Goal: Task Accomplishment & Management: Manage account settings

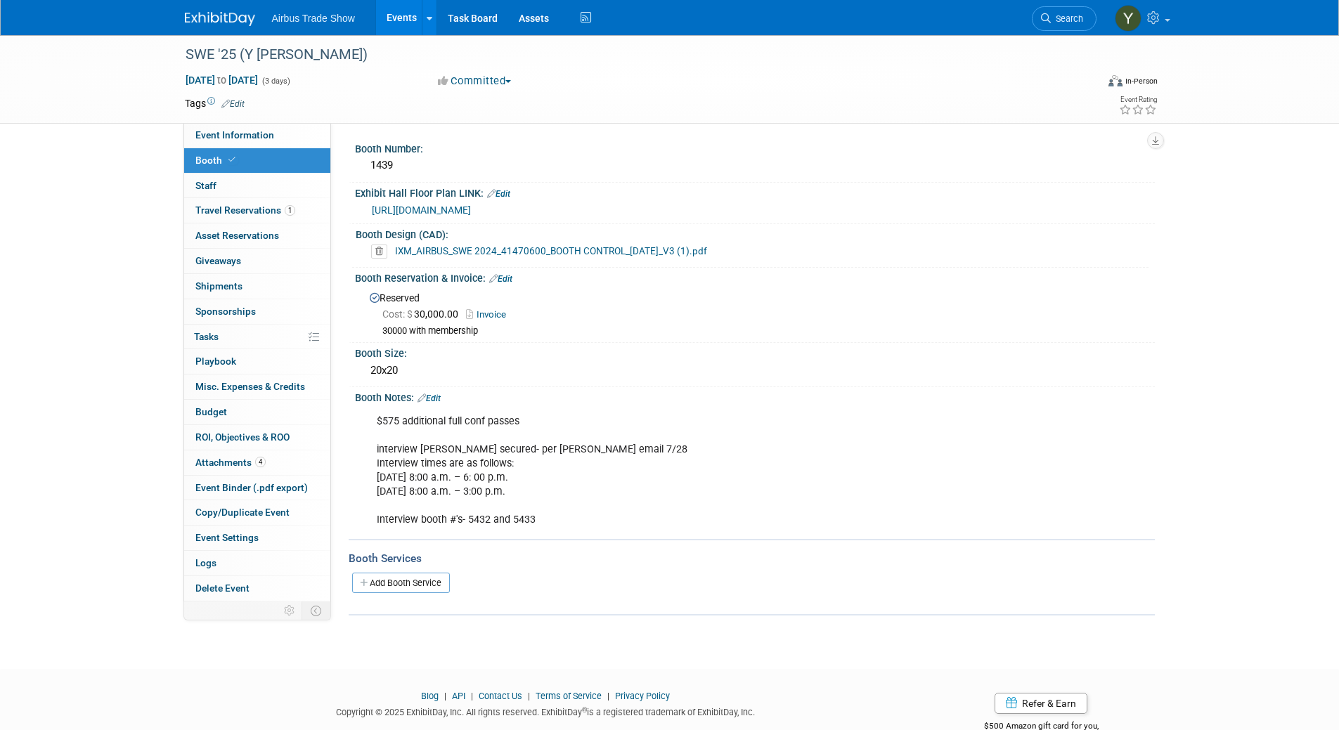
click at [405, 21] on link "Events" at bounding box center [401, 17] width 51 height 35
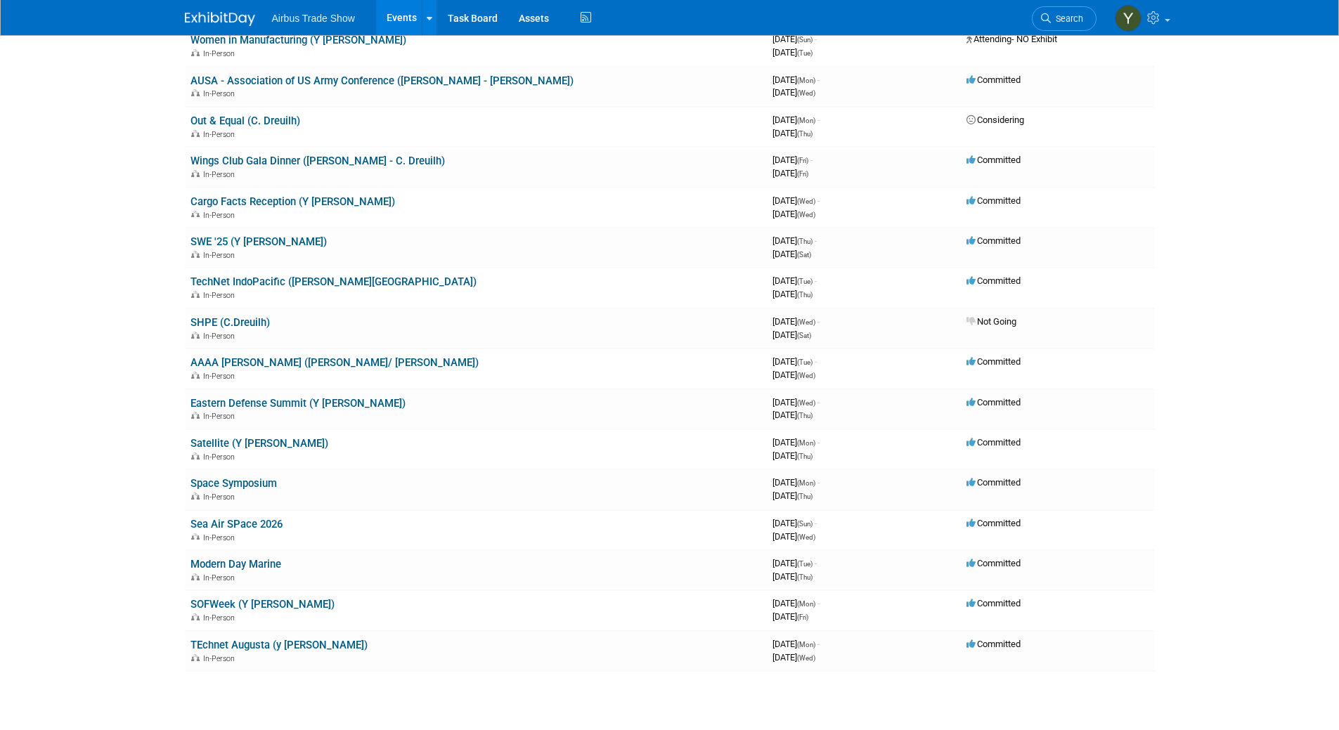
scroll to position [274, 0]
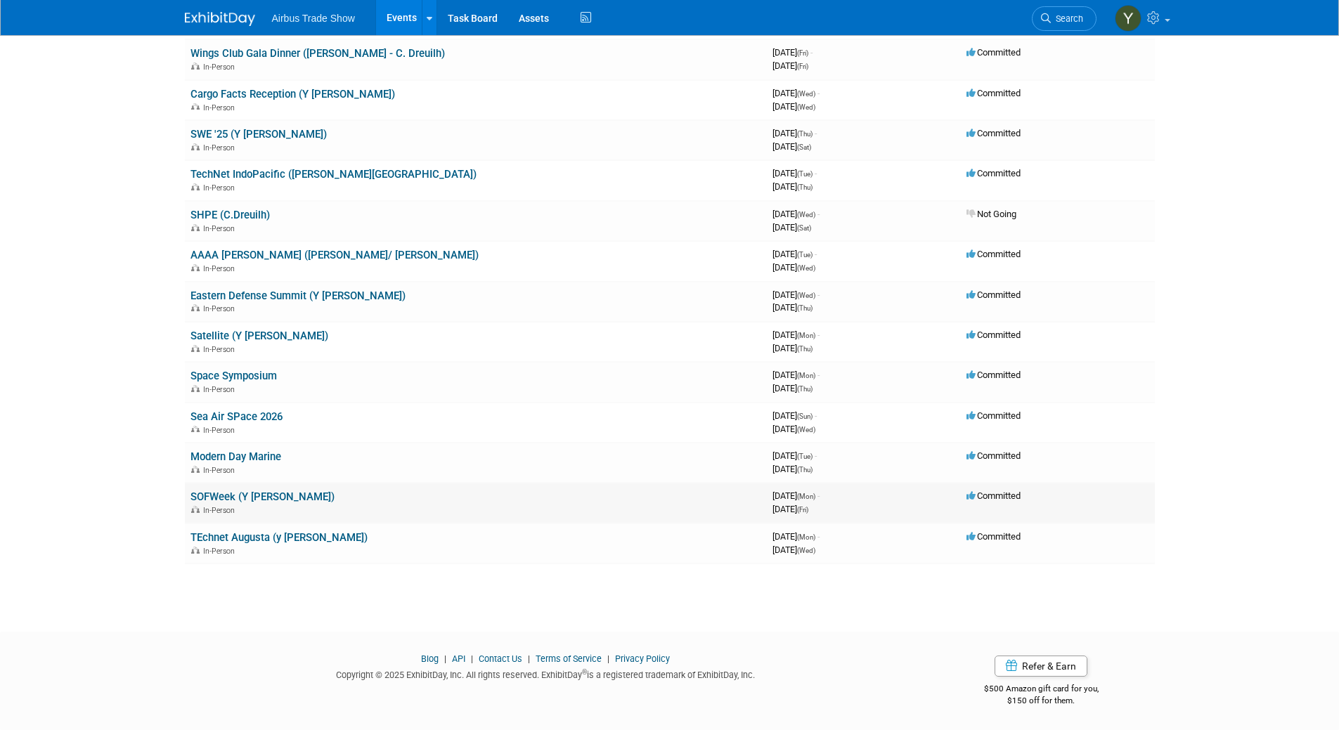
click at [246, 489] on td "SOFWeek (Y Bauza) In-Person" at bounding box center [476, 503] width 582 height 40
click at [242, 498] on link "SOFWeek (Y [PERSON_NAME])" at bounding box center [262, 497] width 144 height 13
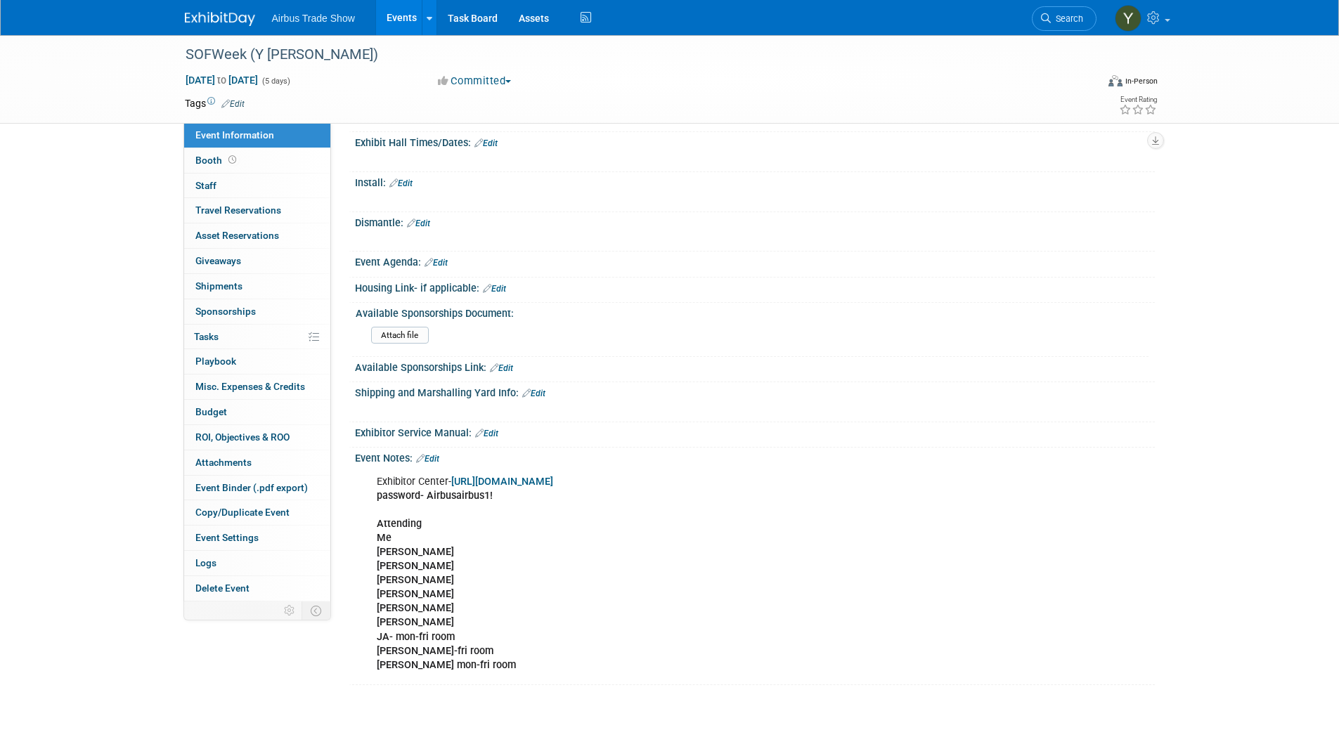
scroll to position [182, 0]
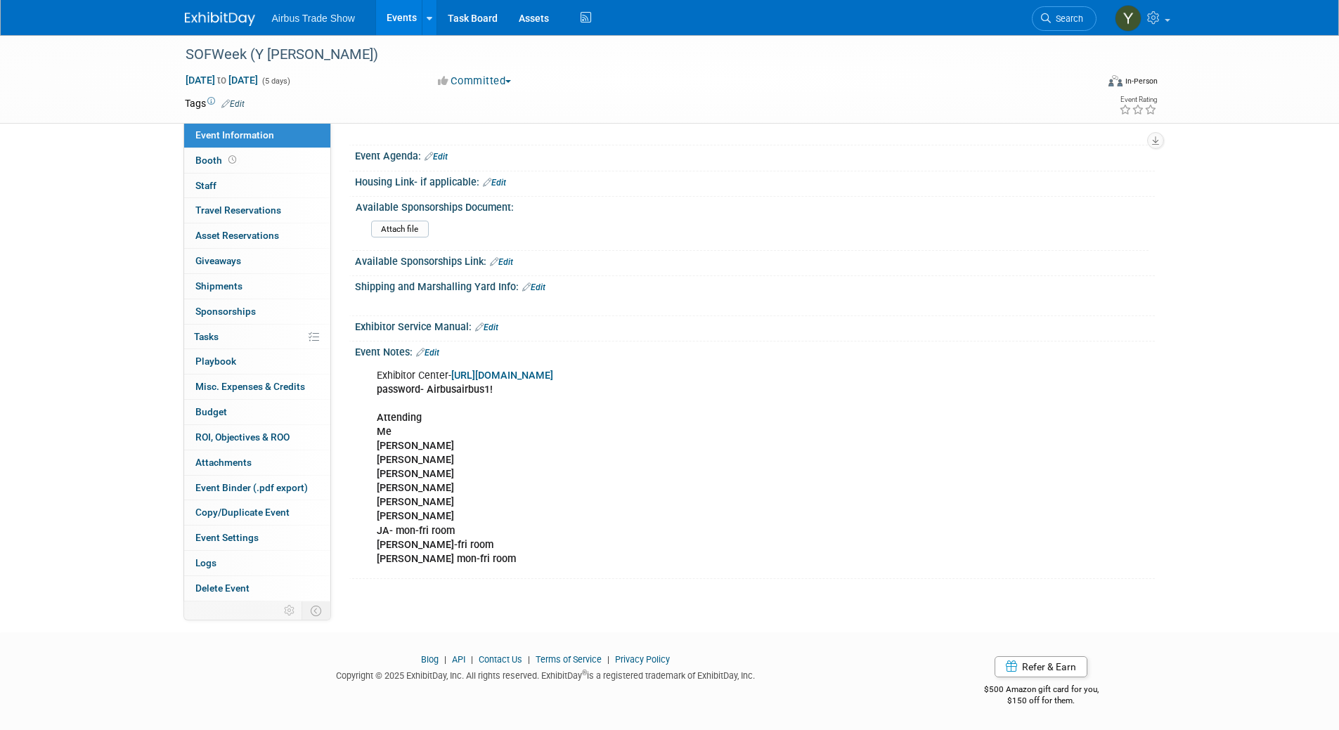
click at [437, 350] on link "Edit" at bounding box center [427, 353] width 23 height 10
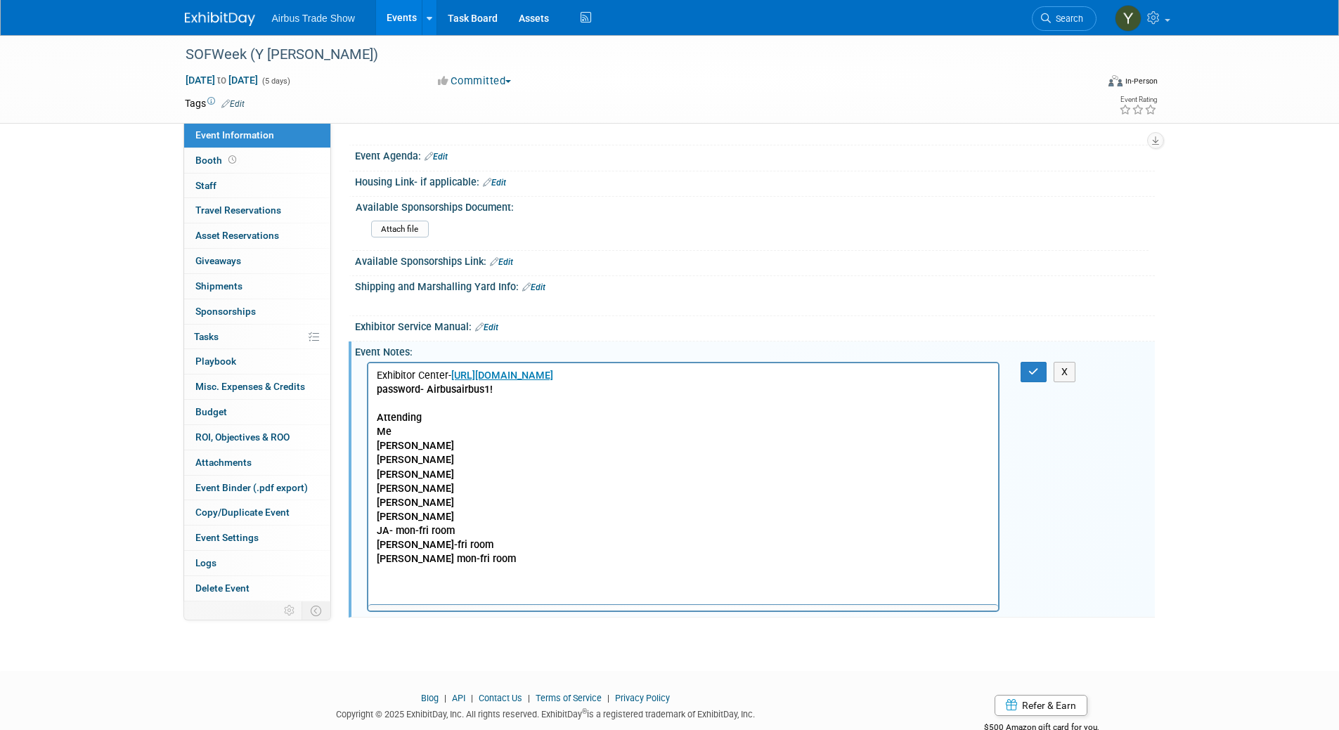
scroll to position [0, 0]
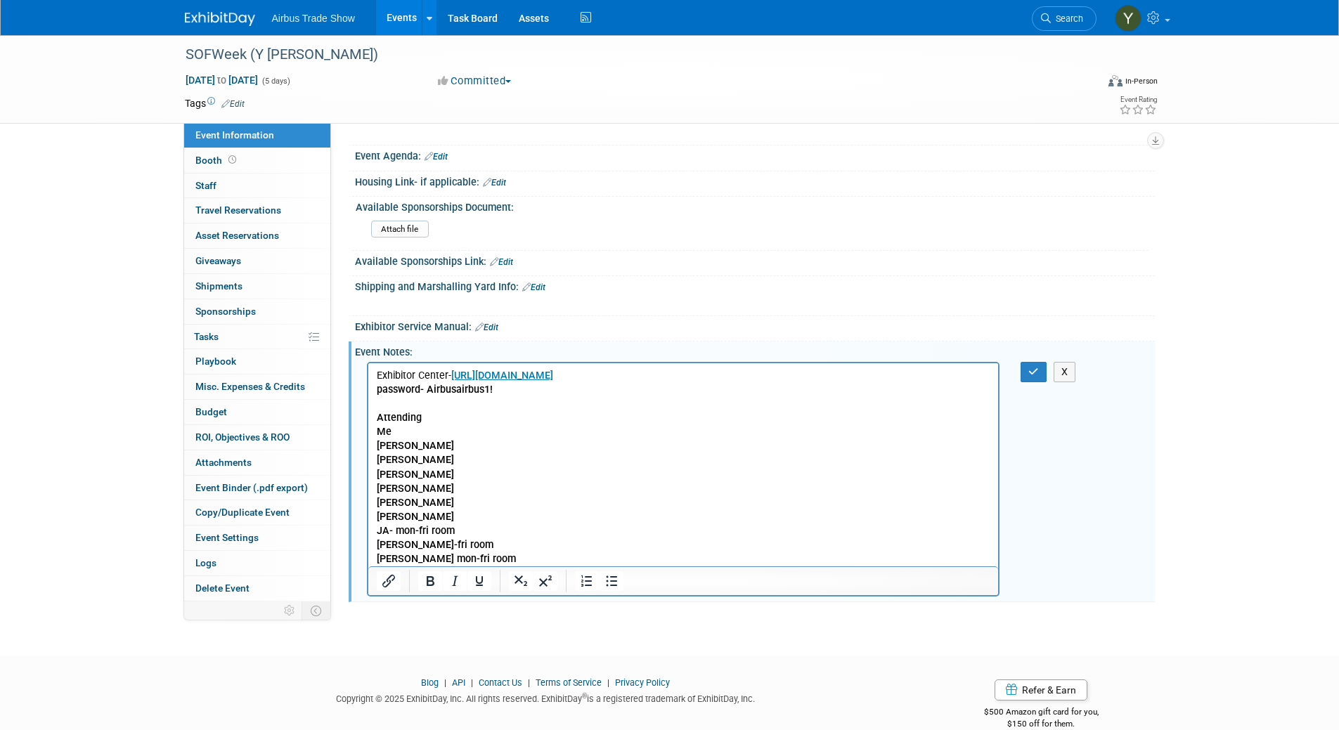
click at [436, 432] on p "Exhibitor Center- https://SOFW26.exh.mapyourshow.com password- Airbusairbus1! A…" at bounding box center [683, 466] width 614 height 197
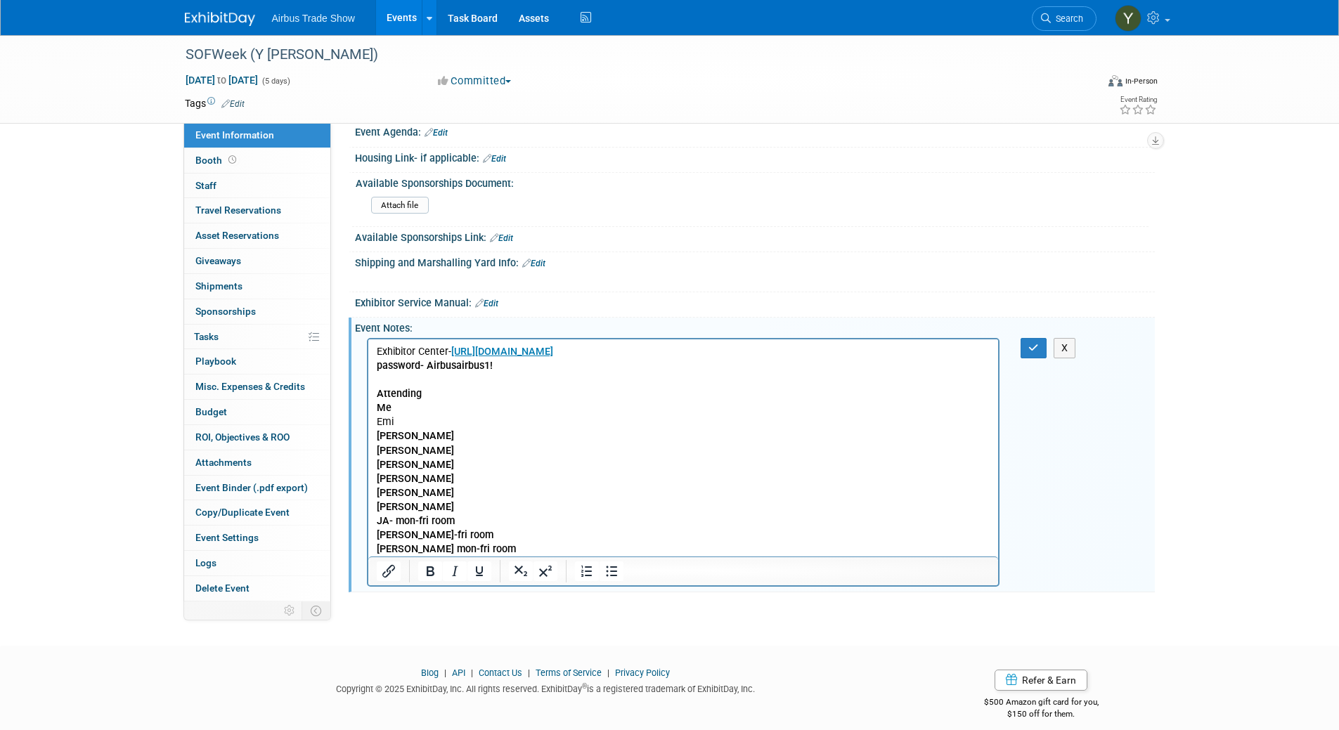
scroll to position [219, 0]
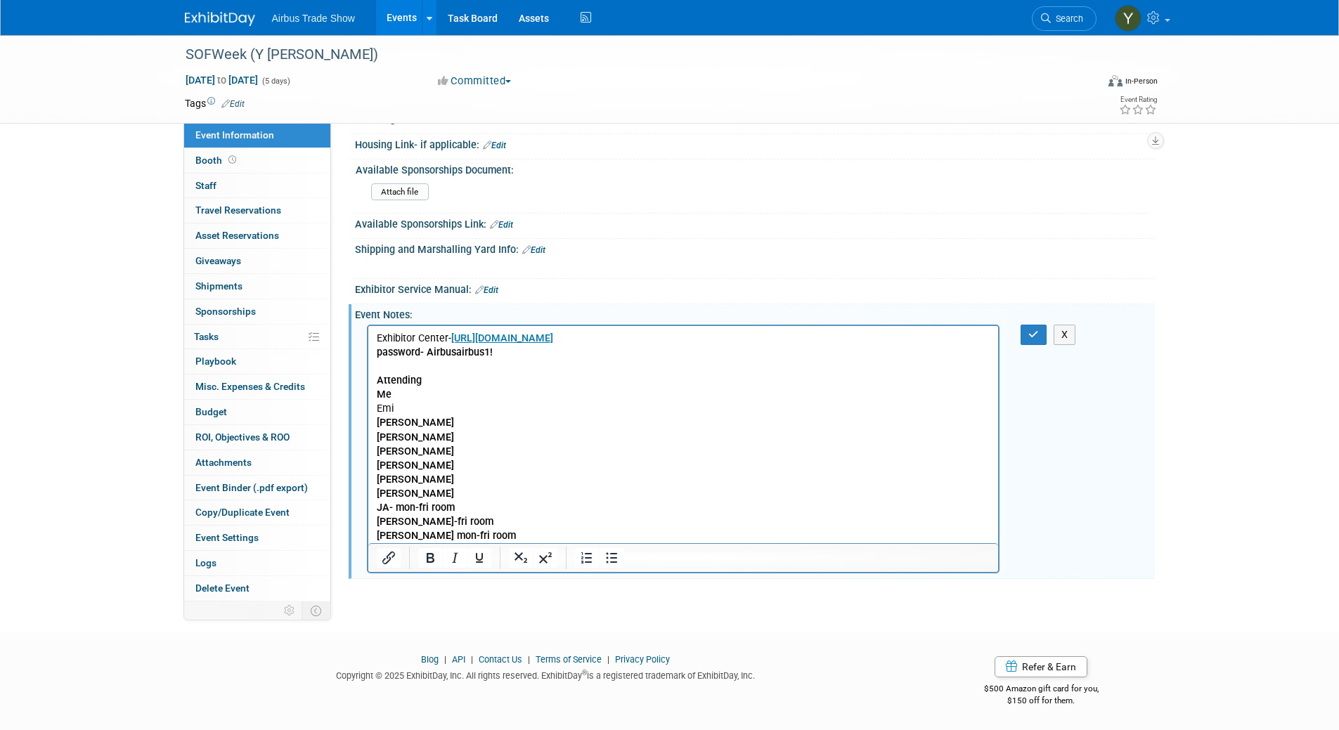
click at [498, 538] on p "Emi Dave jason chris T Tom Carlson Joel carl JA- mon-fri room charlie mon-fri r…" at bounding box center [683, 471] width 614 height 141
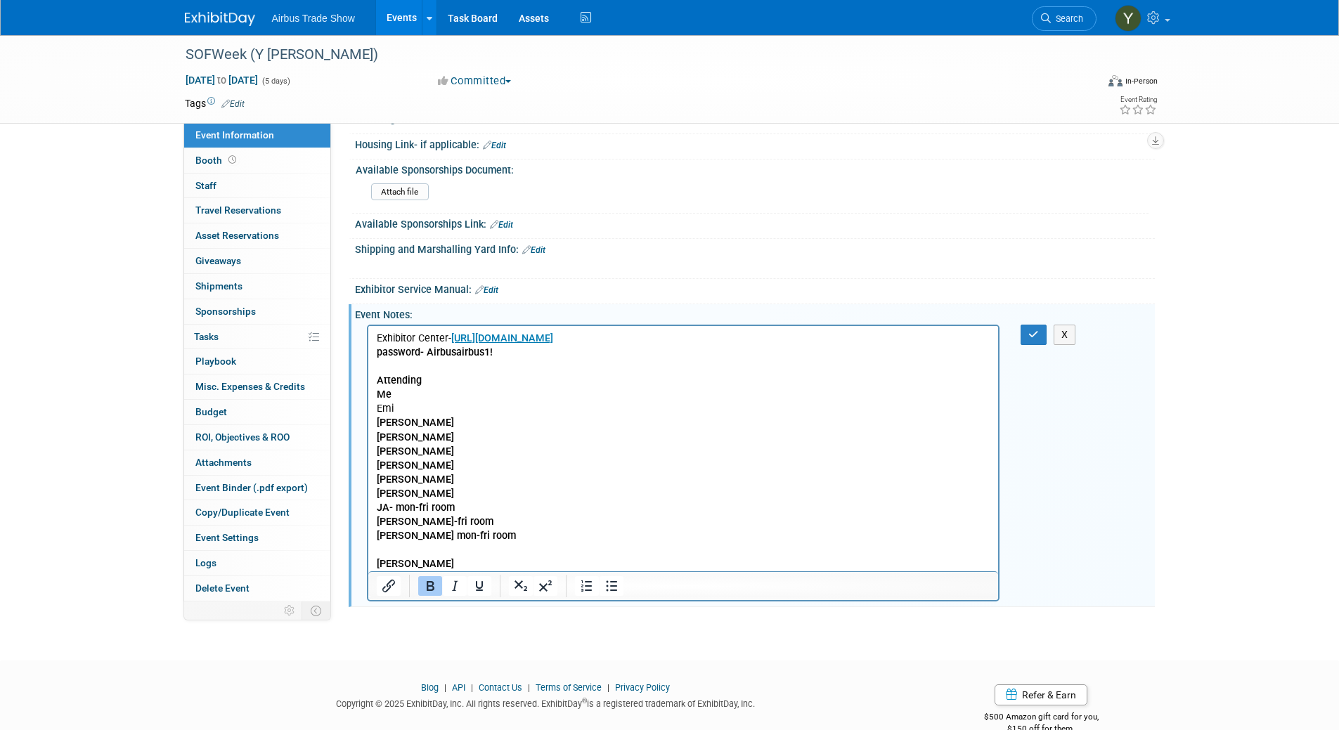
click at [401, 548] on p "Rich Text Area. Press ALT-0 for help." at bounding box center [683, 550] width 614 height 14
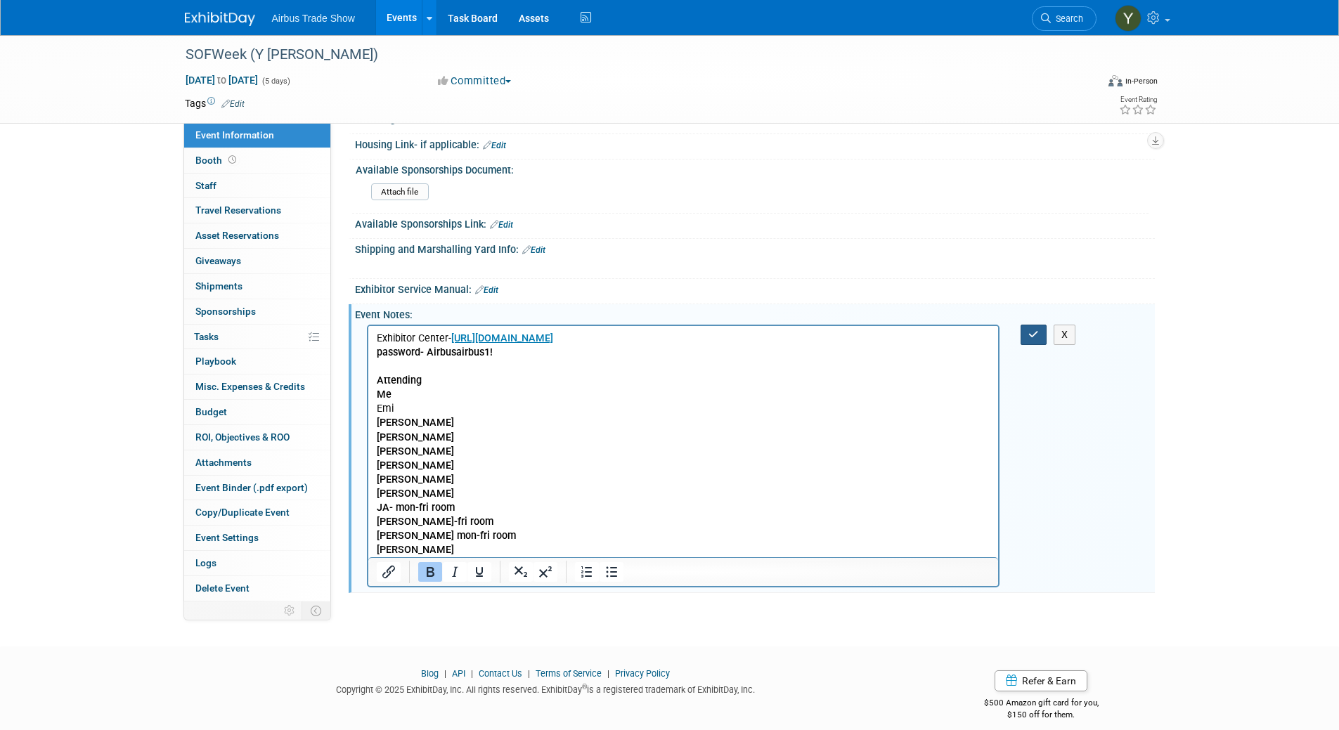
click at [1033, 333] on icon "button" at bounding box center [1033, 335] width 11 height 10
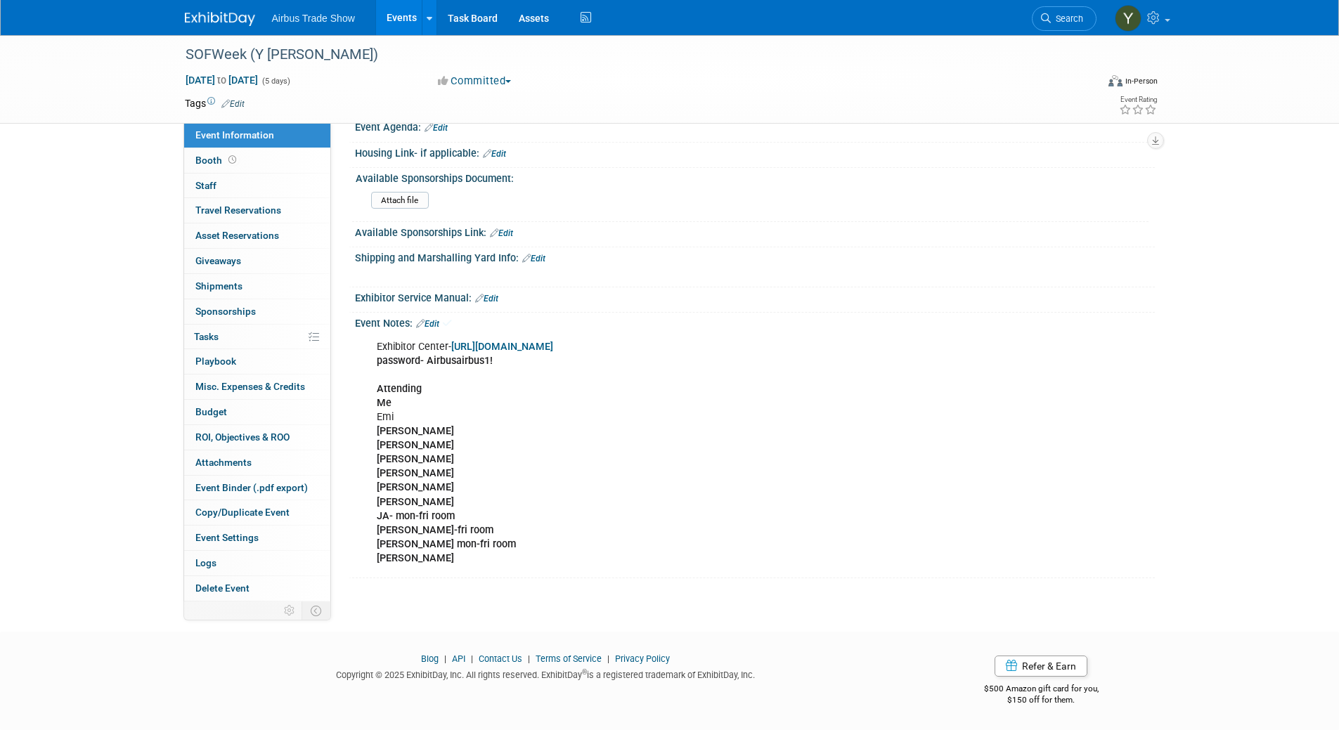
scroll to position [210, 0]
